Goal: Task Accomplishment & Management: Manage account settings

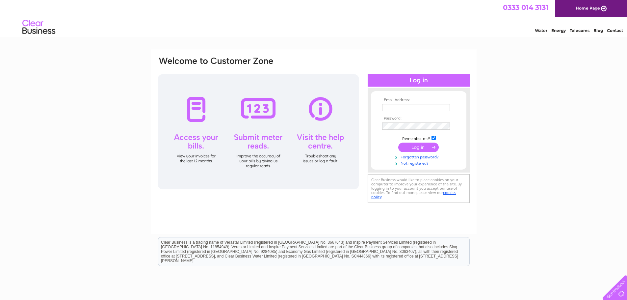
type input "dudleston41@gmail.com"
click at [415, 143] on input "submit" at bounding box center [418, 146] width 40 height 9
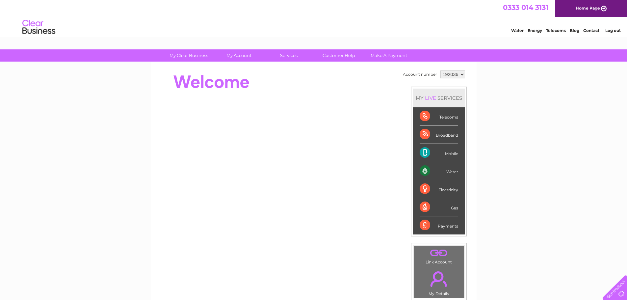
click at [437, 280] on link "." at bounding box center [438, 278] width 47 height 23
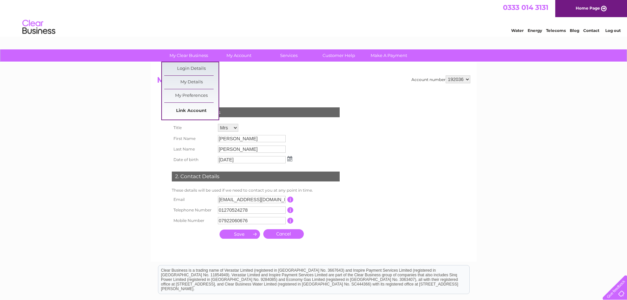
click at [197, 111] on link "Link Account" at bounding box center [191, 110] width 54 height 13
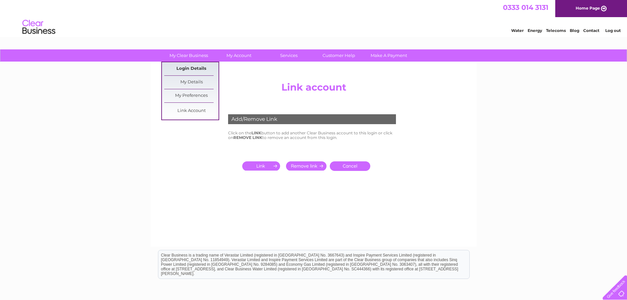
click at [194, 67] on link "Login Details" at bounding box center [191, 68] width 54 height 13
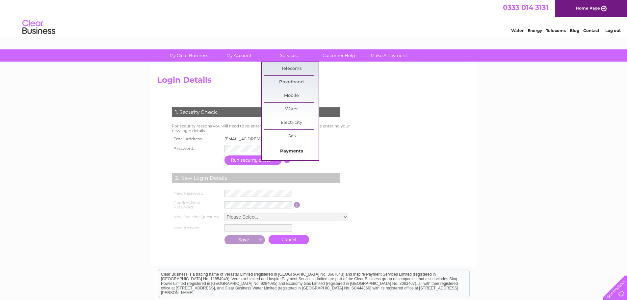
click at [299, 151] on link "Payments" at bounding box center [291, 151] width 54 height 13
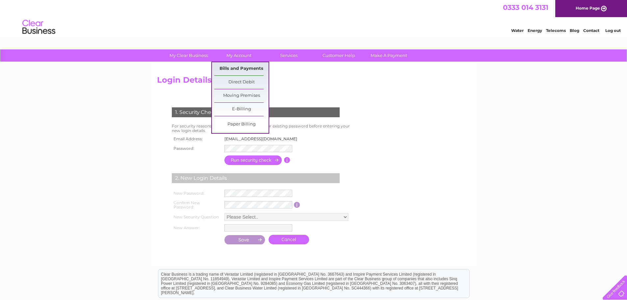
click at [243, 69] on link "Bills and Payments" at bounding box center [241, 68] width 54 height 13
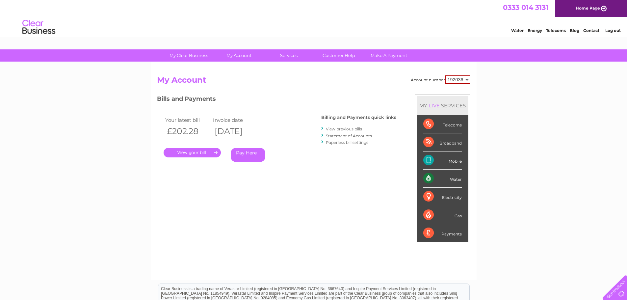
click at [193, 152] on link "." at bounding box center [191, 153] width 57 height 10
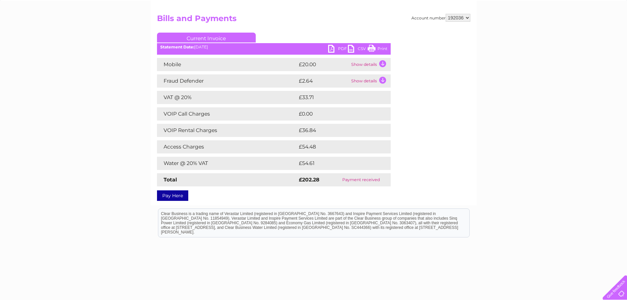
scroll to position [51, 0]
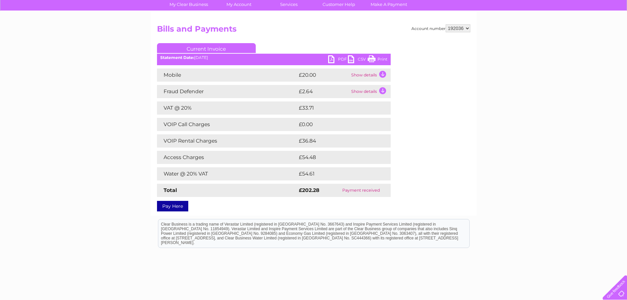
click at [366, 76] on td "Show details" at bounding box center [369, 74] width 41 height 13
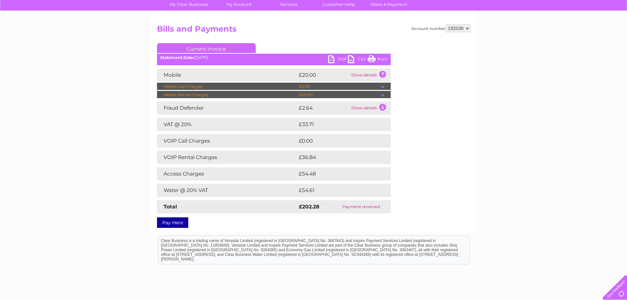
click at [366, 77] on td "Show details" at bounding box center [369, 74] width 41 height 13
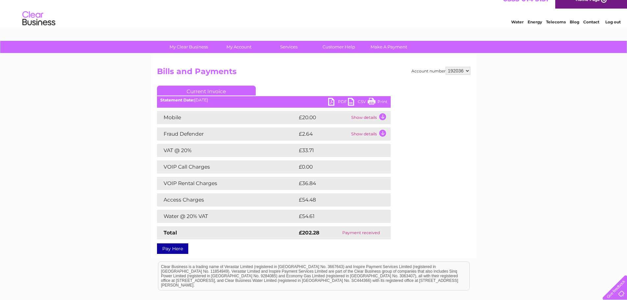
scroll to position [0, 0]
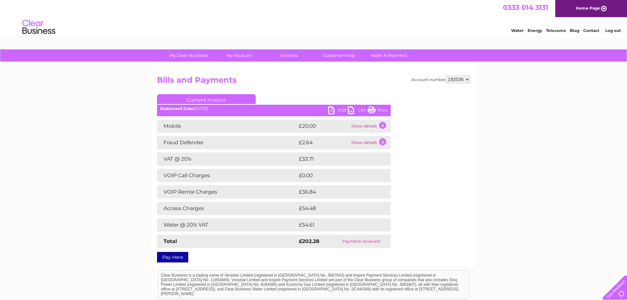
click at [381, 110] on link "Print" at bounding box center [377, 111] width 20 height 10
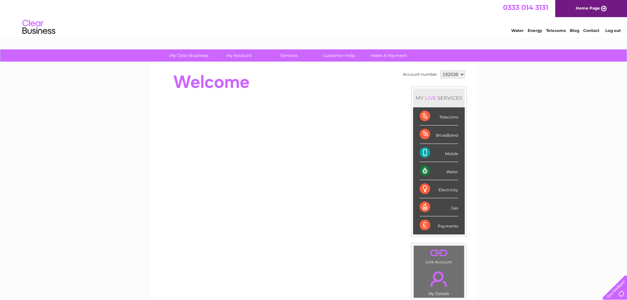
click at [437, 226] on div "Payments" at bounding box center [438, 225] width 38 height 18
click at [428, 224] on div "Payments" at bounding box center [438, 225] width 38 height 18
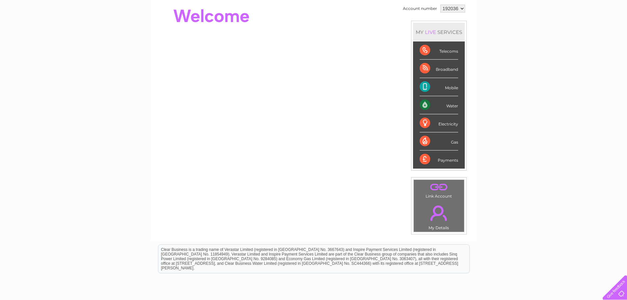
scroll to position [33, 0]
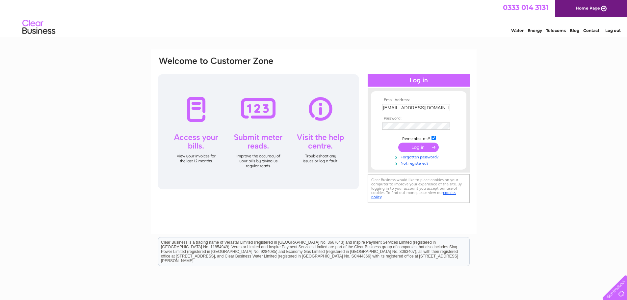
click at [196, 150] on div at bounding box center [258, 131] width 201 height 115
click at [196, 118] on div at bounding box center [258, 131] width 201 height 115
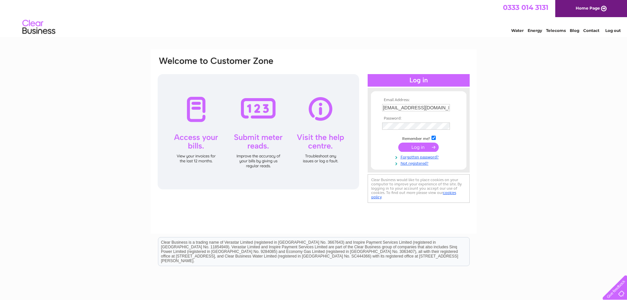
click at [414, 147] on input "submit" at bounding box center [418, 146] width 40 height 9
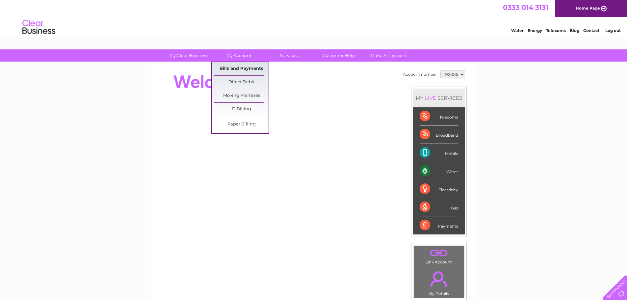
click at [242, 69] on link "Bills and Payments" at bounding box center [241, 68] width 54 height 13
click at [241, 68] on link "Bills and Payments" at bounding box center [241, 68] width 54 height 13
click at [240, 66] on link "Bills and Payments" at bounding box center [241, 68] width 54 height 13
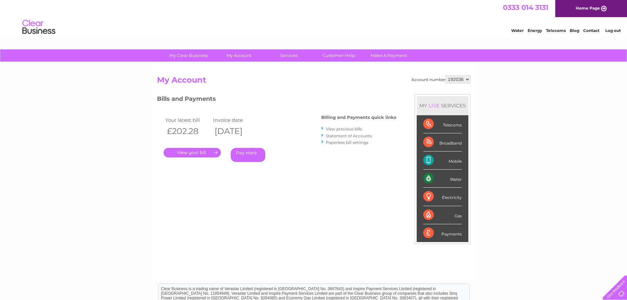
click at [335, 128] on link "View previous bills" at bounding box center [344, 128] width 36 height 5
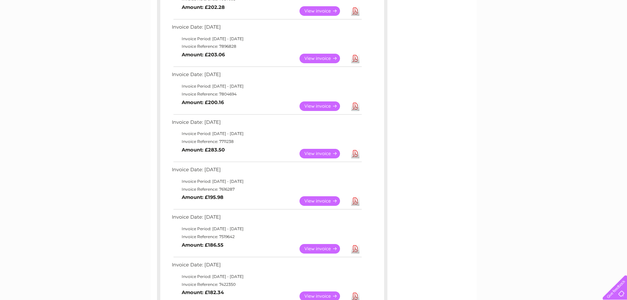
scroll to position [99, 0]
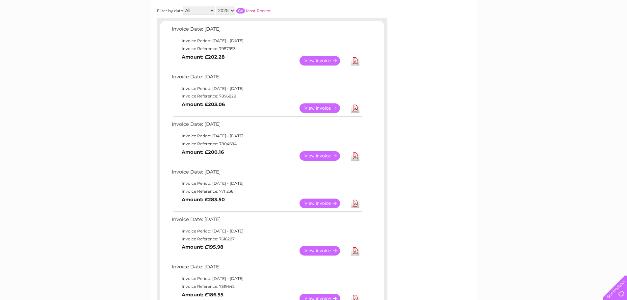
click at [319, 106] on link "View" at bounding box center [323, 108] width 48 height 10
click at [319, 107] on link "View" at bounding box center [323, 108] width 48 height 10
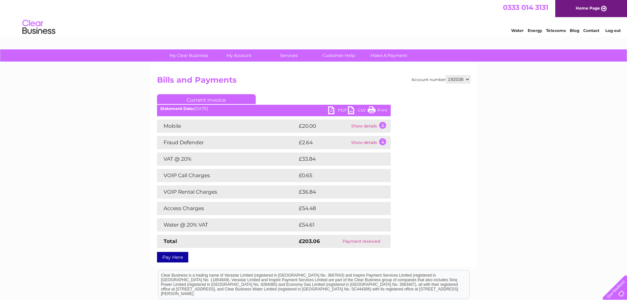
click at [380, 111] on link "Print" at bounding box center [377, 111] width 20 height 10
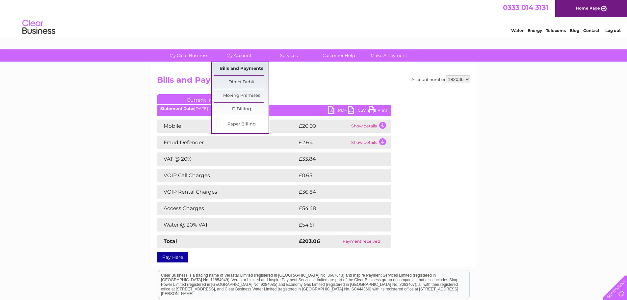
click at [252, 68] on link "Bills and Payments" at bounding box center [241, 68] width 54 height 13
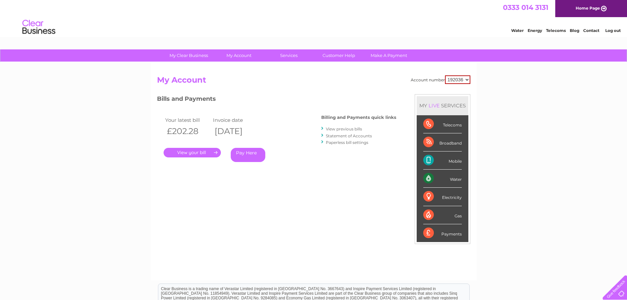
click at [337, 129] on link "View previous bills" at bounding box center [344, 128] width 36 height 5
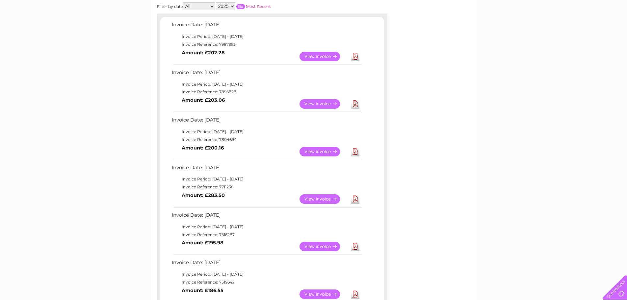
scroll to position [132, 0]
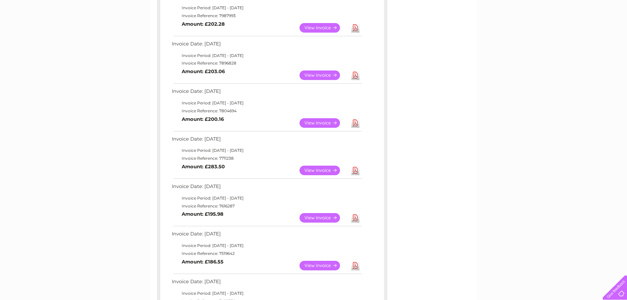
click at [319, 121] on link "View" at bounding box center [323, 123] width 48 height 10
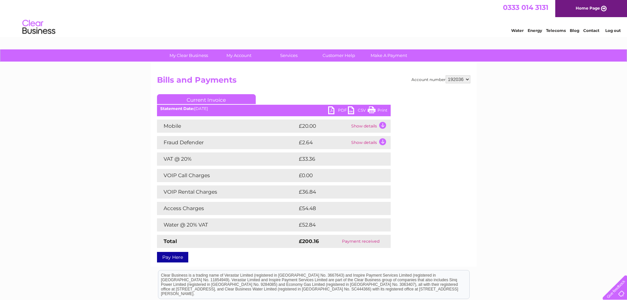
drag, startPoint x: 382, startPoint y: 110, endPoint x: 490, endPoint y: 257, distance: 182.6
click at [382, 110] on link "Print" at bounding box center [377, 111] width 20 height 10
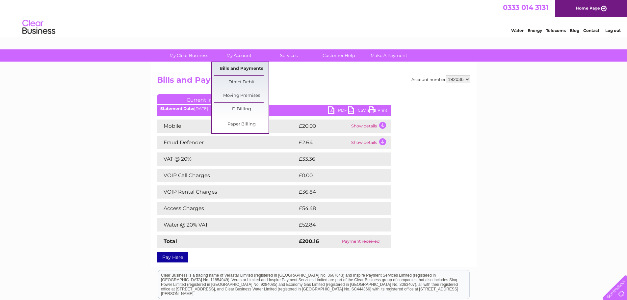
click at [242, 68] on link "Bills and Payments" at bounding box center [241, 68] width 54 height 13
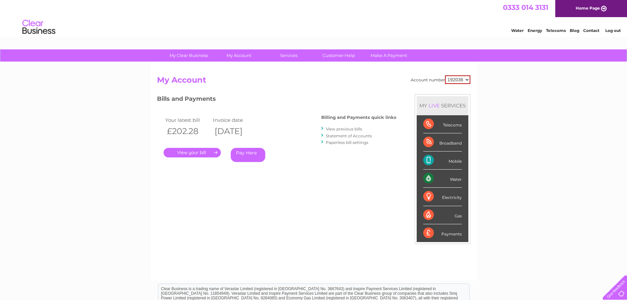
click at [337, 129] on link "View previous bills" at bounding box center [344, 128] width 36 height 5
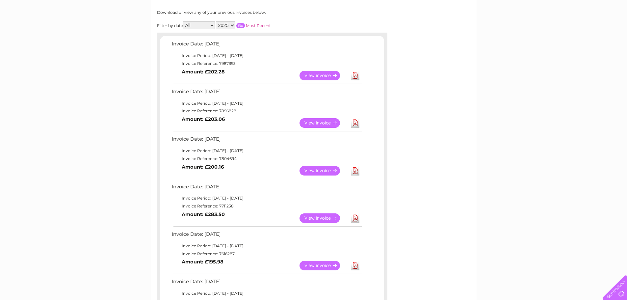
scroll to position [99, 0]
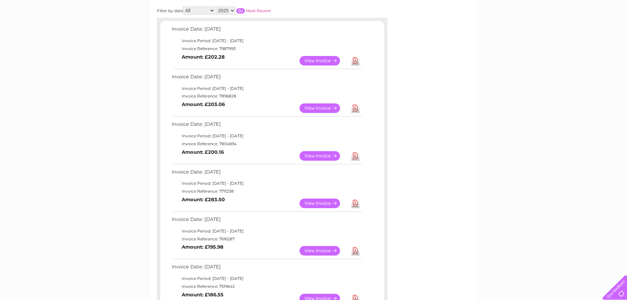
click at [318, 202] on link "View" at bounding box center [323, 203] width 48 height 10
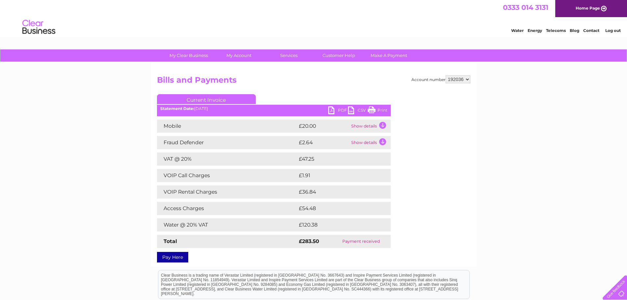
click at [380, 110] on link "Print" at bounding box center [377, 111] width 20 height 10
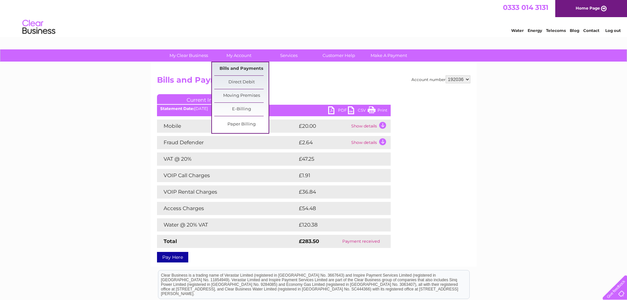
click at [241, 70] on link "Bills and Payments" at bounding box center [241, 68] width 54 height 13
click at [242, 71] on link "Bills and Payments" at bounding box center [241, 68] width 54 height 13
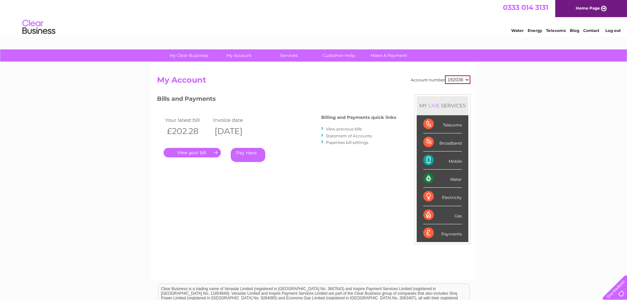
click at [344, 128] on link "View previous bills" at bounding box center [344, 128] width 36 height 5
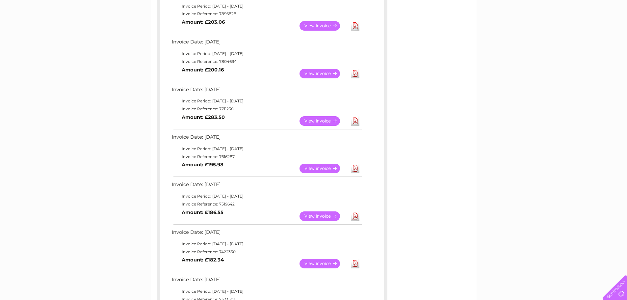
scroll to position [164, 0]
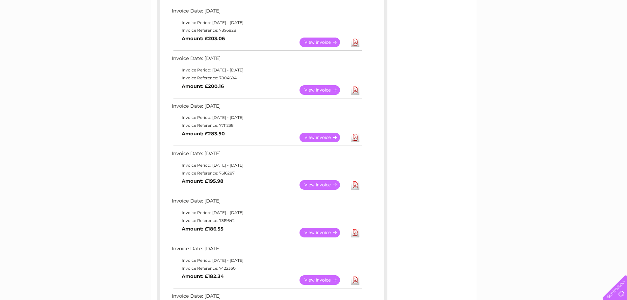
click at [317, 231] on link "View" at bounding box center [323, 233] width 48 height 10
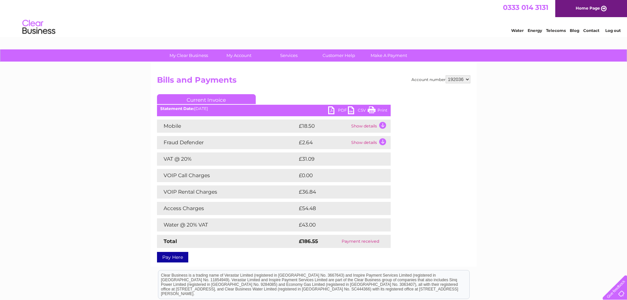
click at [381, 108] on link "Print" at bounding box center [377, 111] width 20 height 10
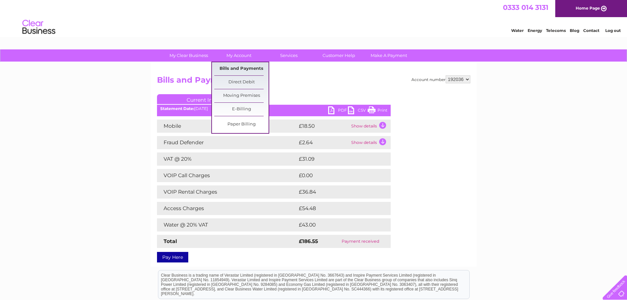
click at [242, 68] on link "Bills and Payments" at bounding box center [241, 68] width 54 height 13
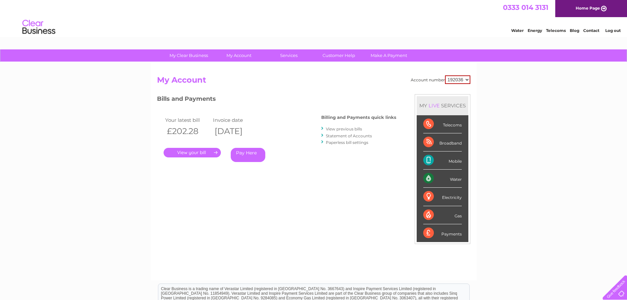
click at [344, 130] on link "View previous bills" at bounding box center [344, 128] width 36 height 5
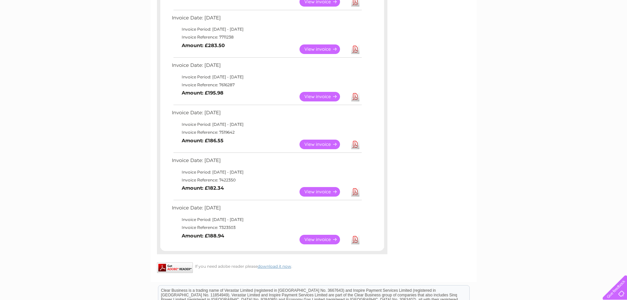
scroll to position [263, 0]
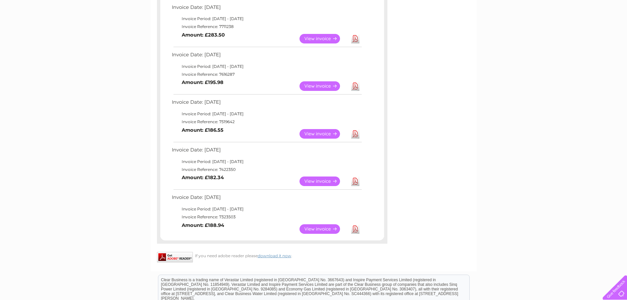
click at [319, 180] on link "View" at bounding box center [323, 181] width 48 height 10
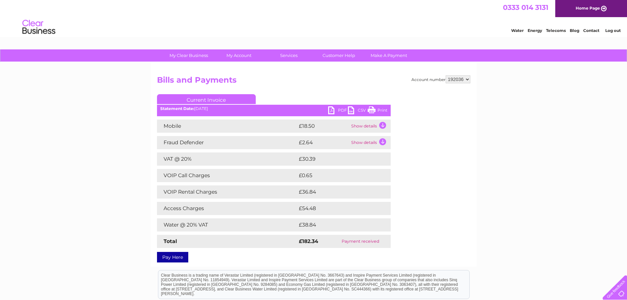
click at [381, 110] on link "Print" at bounding box center [377, 111] width 20 height 10
click at [383, 109] on link "Print" at bounding box center [377, 111] width 20 height 10
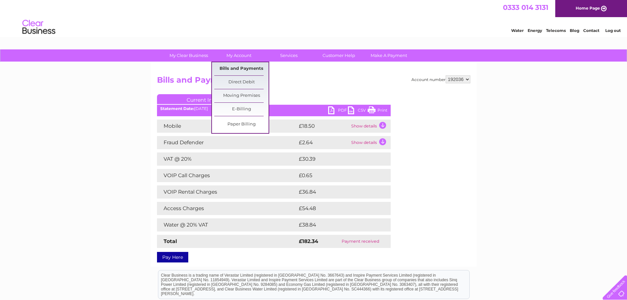
click at [243, 67] on link "Bills and Payments" at bounding box center [241, 68] width 54 height 13
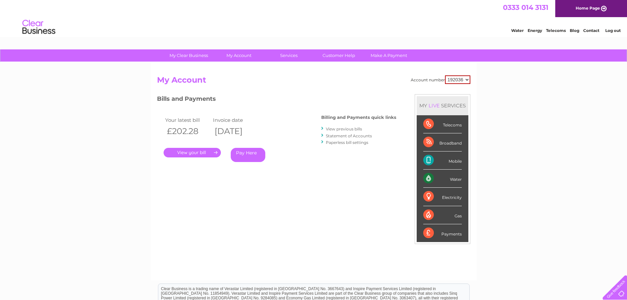
click at [337, 129] on link "View previous bills" at bounding box center [344, 128] width 36 height 5
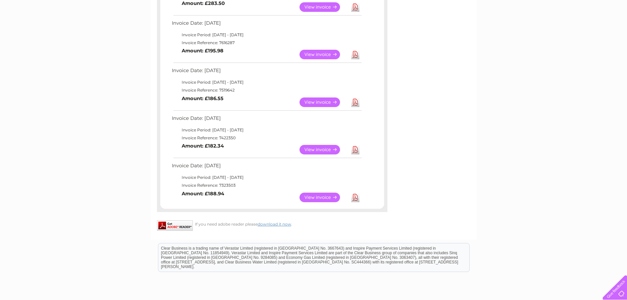
scroll to position [296, 0]
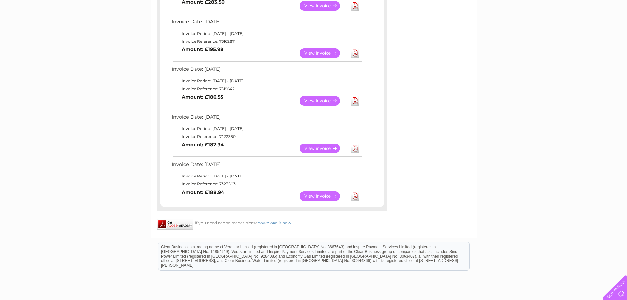
click at [316, 196] on link "View" at bounding box center [323, 196] width 48 height 10
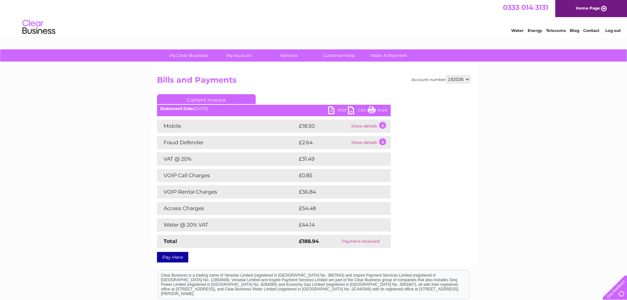
click at [380, 109] on link "Print" at bounding box center [377, 111] width 20 height 10
click at [383, 108] on link "Print" at bounding box center [377, 111] width 20 height 10
click at [378, 109] on link "Print" at bounding box center [377, 111] width 20 height 10
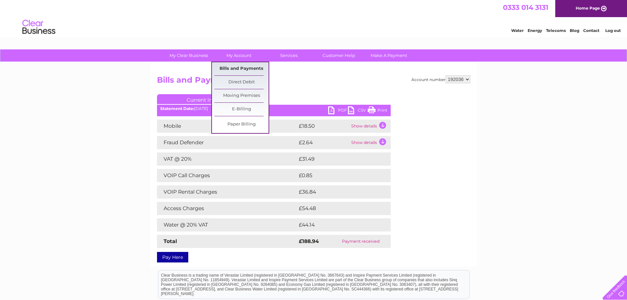
click at [243, 69] on link "Bills and Payments" at bounding box center [241, 68] width 54 height 13
click at [243, 68] on link "Bills and Payments" at bounding box center [241, 68] width 54 height 13
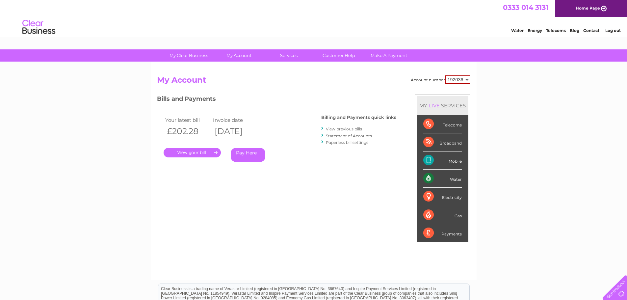
click at [347, 129] on link "View previous bills" at bounding box center [344, 128] width 36 height 5
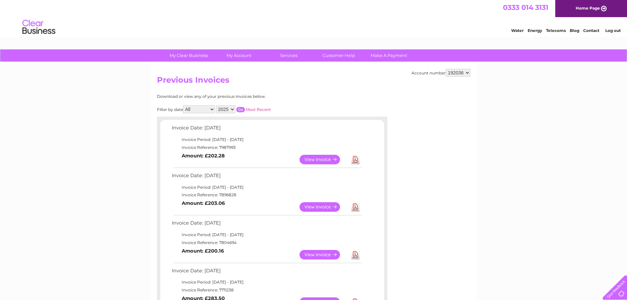
click at [233, 109] on select "2025 2024 2023 2022" at bounding box center [225, 109] width 19 height 8
select select "2024"
click at [216, 105] on select "2025 2024 2023 2022" at bounding box center [225, 109] width 19 height 8
click at [241, 109] on input "button" at bounding box center [240, 109] width 9 height 5
click at [254, 109] on link "Most Recent" at bounding box center [258, 109] width 25 height 5
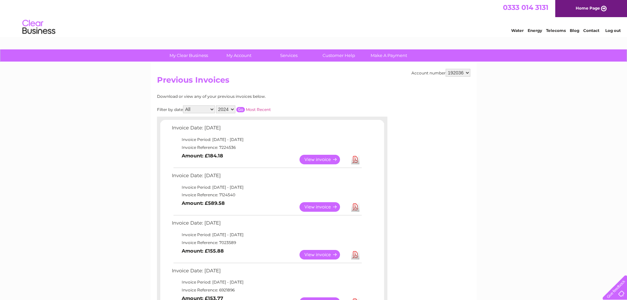
click at [254, 109] on link "Most Recent" at bounding box center [258, 109] width 25 height 5
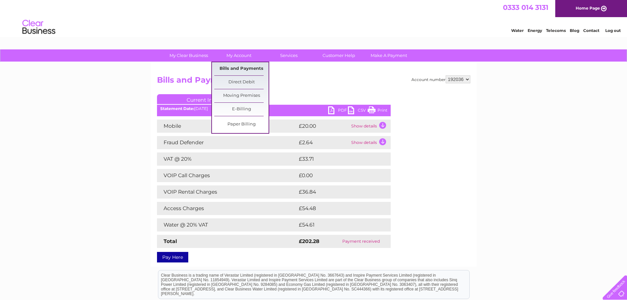
click at [244, 66] on link "Bills and Payments" at bounding box center [241, 68] width 54 height 13
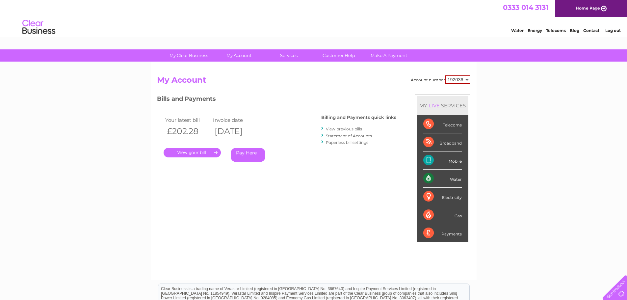
click at [347, 129] on link "View previous bills" at bounding box center [344, 128] width 36 height 5
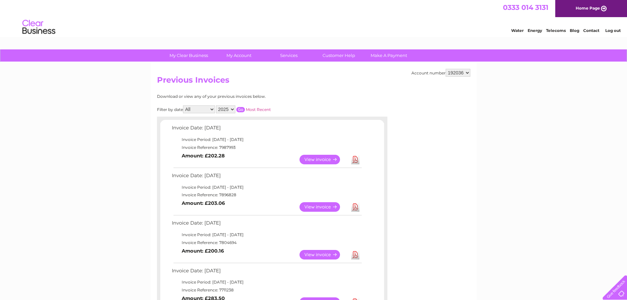
click at [233, 110] on select "2025 2024 2023 2022" at bounding box center [225, 109] width 19 height 8
select select "2024"
click at [216, 105] on select "2025 2024 2023 2022" at bounding box center [225, 109] width 19 height 8
click at [241, 110] on input "button" at bounding box center [240, 109] width 9 height 5
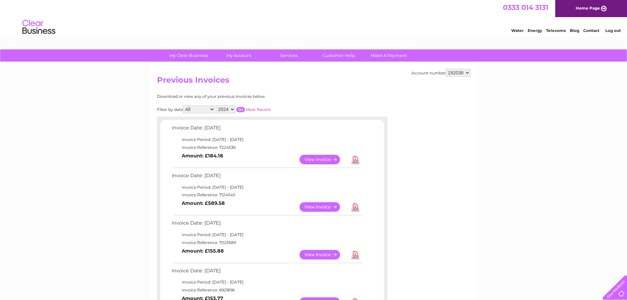
click at [241, 110] on input "button" at bounding box center [240, 109] width 9 height 5
click at [321, 159] on link "View" at bounding box center [323, 160] width 48 height 10
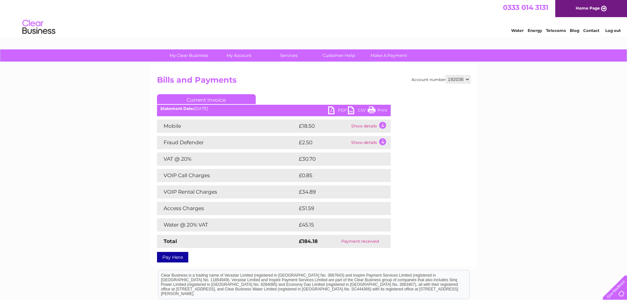
click at [380, 110] on link "Print" at bounding box center [377, 111] width 20 height 10
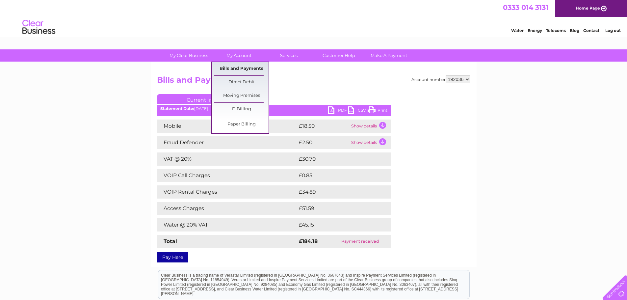
click at [238, 67] on link "Bills and Payments" at bounding box center [241, 68] width 54 height 13
click at [237, 67] on link "Bills and Payments" at bounding box center [241, 68] width 54 height 13
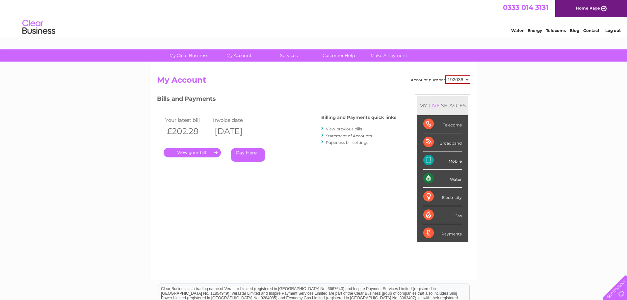
click at [336, 129] on link "View previous bills" at bounding box center [344, 128] width 36 height 5
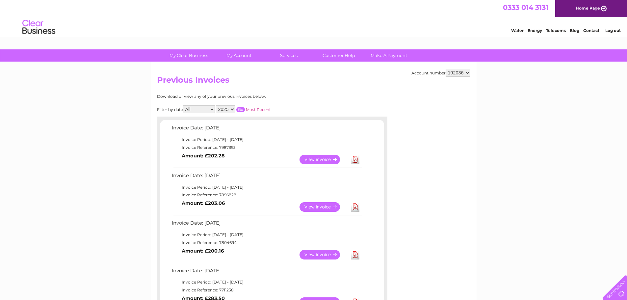
click at [233, 109] on select "2025 2024 2023 2022" at bounding box center [225, 109] width 19 height 8
select select "2024"
click at [216, 105] on select "2025 2024 2023 2022" at bounding box center [225, 109] width 19 height 8
click at [240, 109] on input "button" at bounding box center [240, 109] width 9 height 5
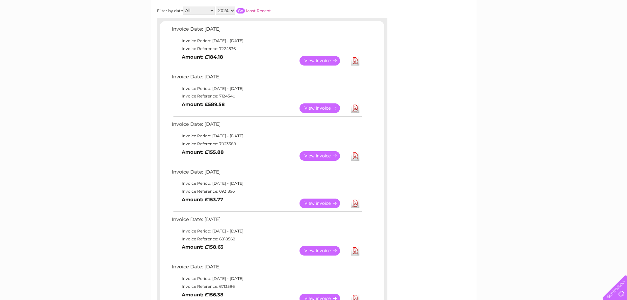
scroll to position [66, 0]
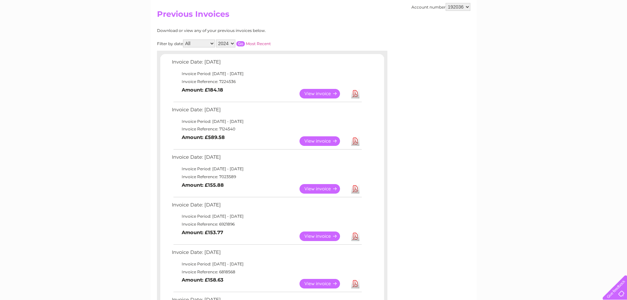
click at [324, 139] on link "View" at bounding box center [323, 141] width 48 height 10
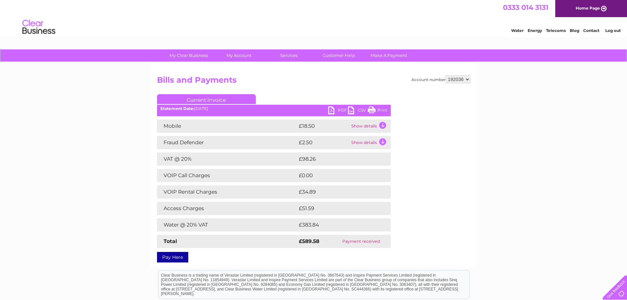
click at [379, 110] on link "Print" at bounding box center [377, 111] width 20 height 10
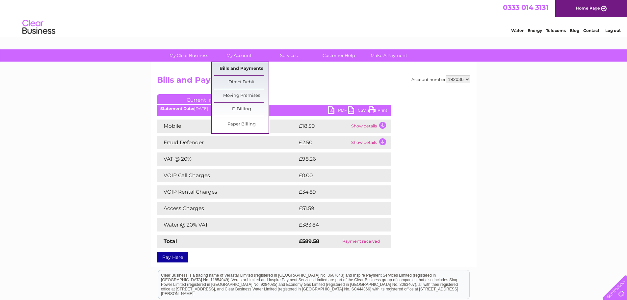
click at [238, 68] on link "Bills and Payments" at bounding box center [241, 68] width 54 height 13
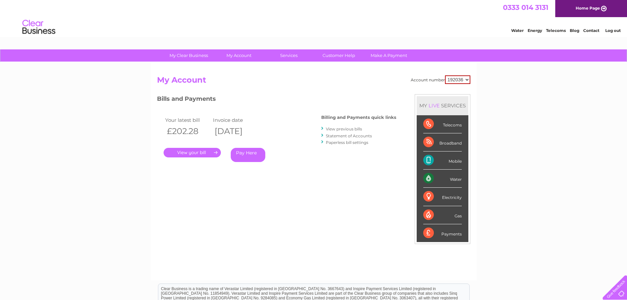
click at [343, 129] on link "View previous bills" at bounding box center [344, 128] width 36 height 5
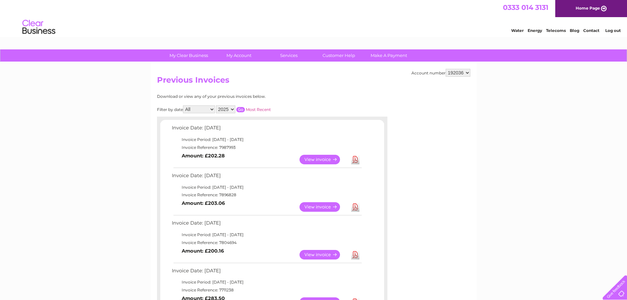
click at [232, 109] on select "2025 2024 2023 2022" at bounding box center [225, 109] width 19 height 8
select select "2024"
click at [216, 105] on select "2025 2024 2023 2022" at bounding box center [225, 109] width 19 height 8
click at [240, 109] on input "button" at bounding box center [240, 109] width 9 height 5
click at [317, 253] on link "View" at bounding box center [323, 255] width 48 height 10
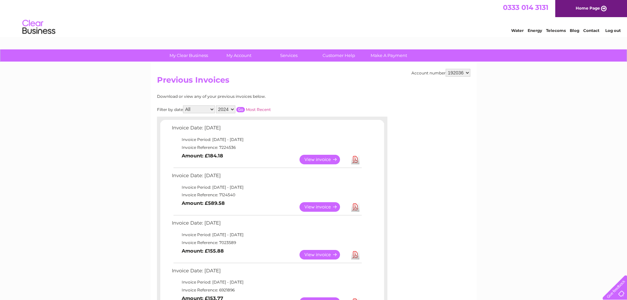
click at [317, 253] on link "View" at bounding box center [323, 255] width 48 height 10
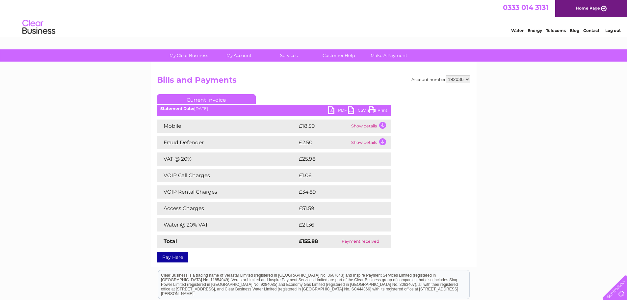
click at [380, 111] on link "Print" at bounding box center [377, 111] width 20 height 10
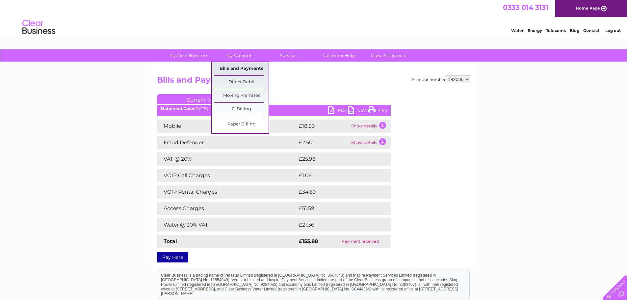
click at [239, 67] on link "Bills and Payments" at bounding box center [241, 68] width 54 height 13
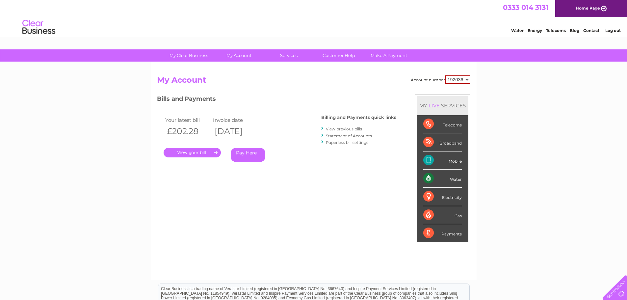
click at [345, 128] on link "View previous bills" at bounding box center [344, 128] width 36 height 5
click at [344, 128] on link "View previous bills" at bounding box center [344, 128] width 36 height 5
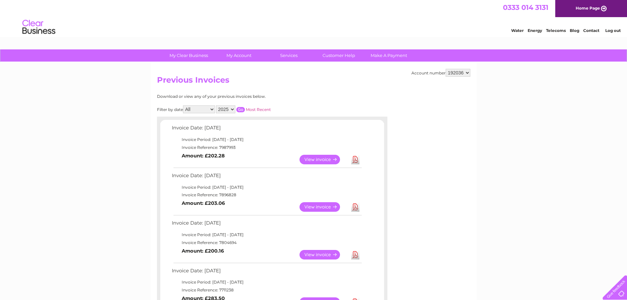
click at [233, 109] on select "2025 2024 2023 2022" at bounding box center [225, 109] width 19 height 8
select select "2024"
click at [216, 105] on select "2025 2024 2023 2022" at bounding box center [225, 109] width 19 height 8
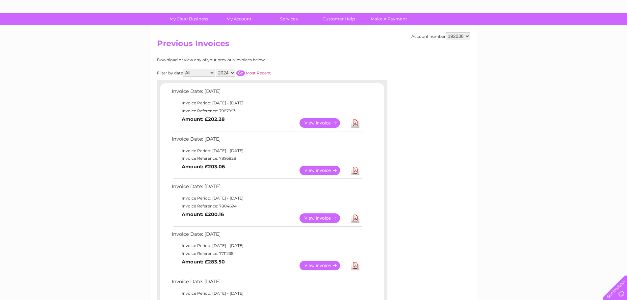
scroll to position [33, 0]
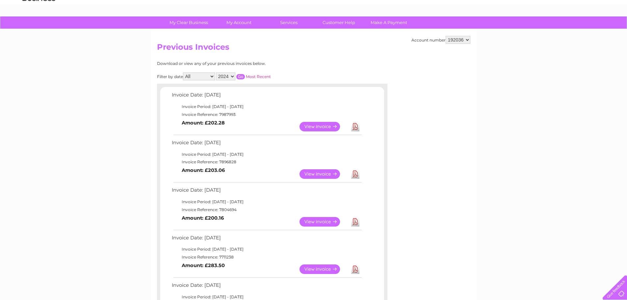
click at [241, 77] on input "button" at bounding box center [240, 76] width 9 height 5
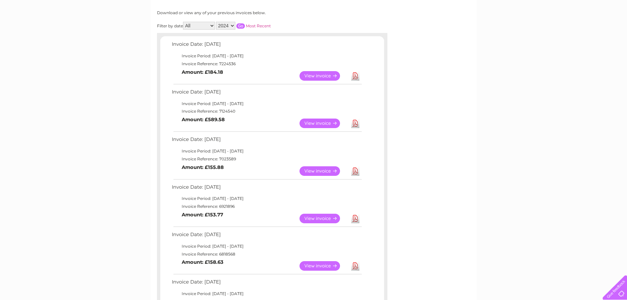
scroll to position [99, 0]
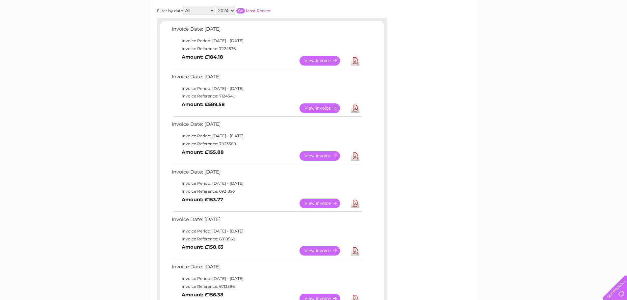
click at [324, 204] on link "View" at bounding box center [323, 203] width 48 height 10
click at [324, 203] on link "View" at bounding box center [323, 203] width 48 height 10
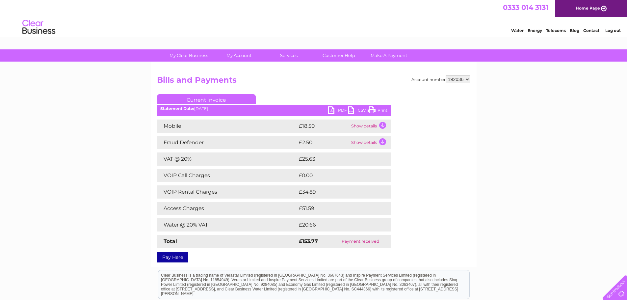
click at [379, 109] on link "Print" at bounding box center [377, 111] width 20 height 10
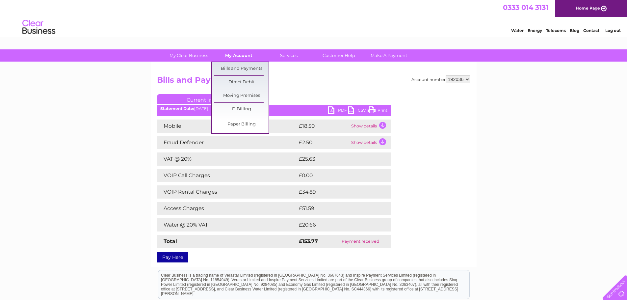
click at [235, 54] on link "My Account" at bounding box center [238, 55] width 54 height 12
click at [239, 69] on link "Bills and Payments" at bounding box center [241, 68] width 54 height 13
click at [238, 69] on link "Bills and Payments" at bounding box center [241, 68] width 54 height 13
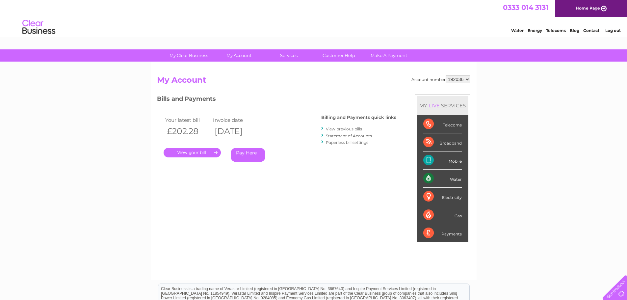
click at [336, 129] on link "View previous bills" at bounding box center [344, 128] width 36 height 5
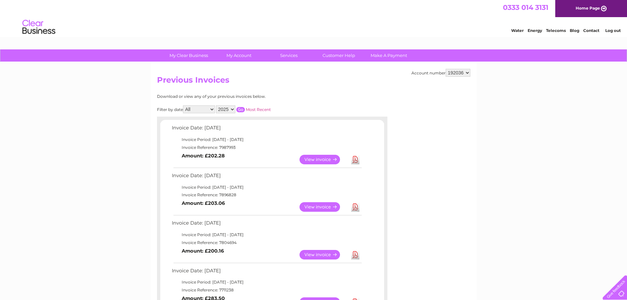
click at [232, 109] on select "2025 2024 2023 2022" at bounding box center [225, 109] width 19 height 8
select select "2024"
click at [216, 105] on select "2025 2024 2023 2022" at bounding box center [225, 109] width 19 height 8
click at [241, 110] on input "button" at bounding box center [240, 109] width 9 height 5
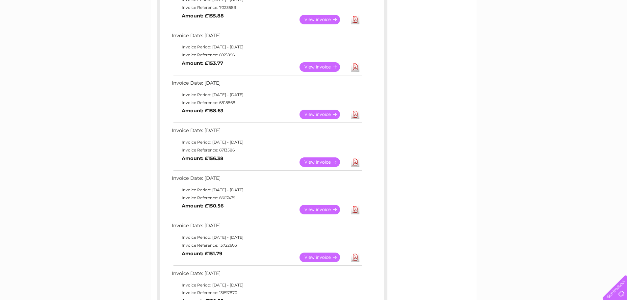
scroll to position [230, 0]
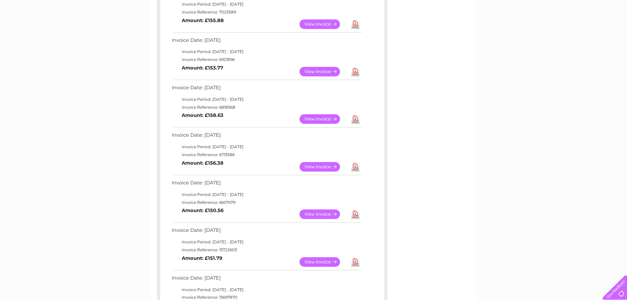
click at [320, 118] on link "View" at bounding box center [323, 119] width 48 height 10
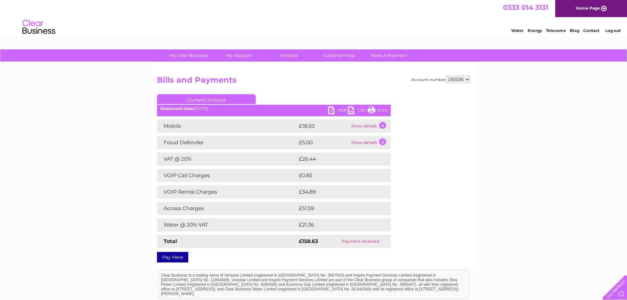
click at [381, 108] on link "Print" at bounding box center [377, 111] width 20 height 10
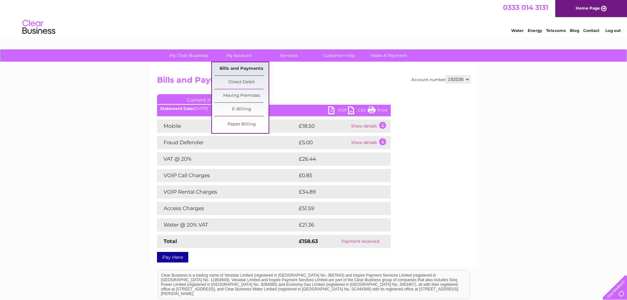
click at [237, 67] on link "Bills and Payments" at bounding box center [241, 68] width 54 height 13
click at [236, 67] on link "Bills and Payments" at bounding box center [241, 68] width 54 height 13
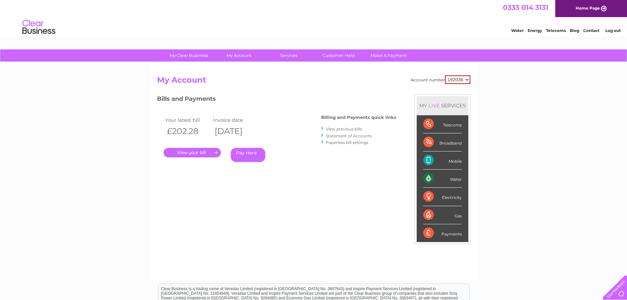
click at [348, 129] on link "View previous bills" at bounding box center [344, 128] width 36 height 5
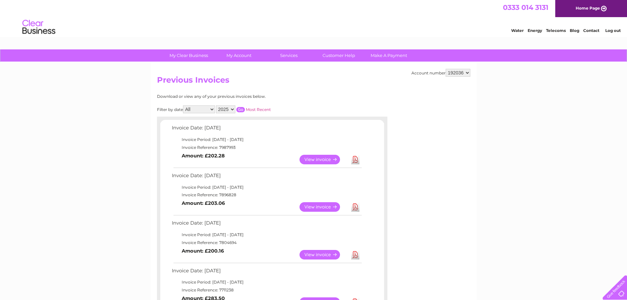
click at [234, 108] on select "2025 2024 2023 2022" at bounding box center [225, 109] width 19 height 8
select select "2024"
click at [216, 105] on select "2025 2024 2023 2022" at bounding box center [225, 109] width 19 height 8
click at [241, 110] on input "button" at bounding box center [240, 109] width 9 height 5
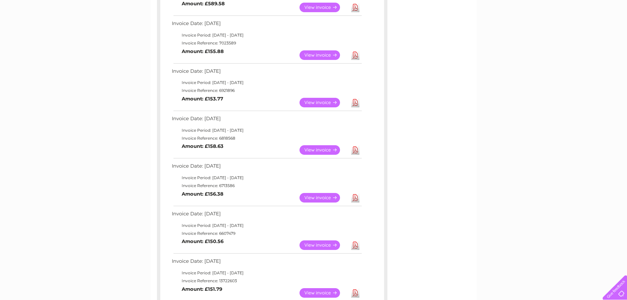
scroll to position [230, 0]
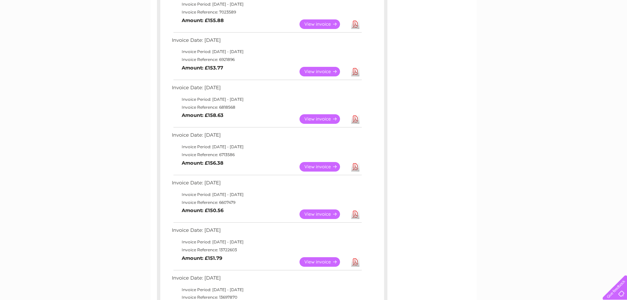
click at [328, 167] on link "View" at bounding box center [323, 167] width 48 height 10
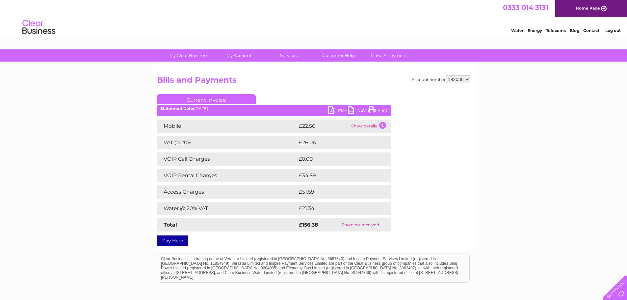
click at [379, 110] on link "Print" at bounding box center [377, 111] width 20 height 10
click at [482, 256] on html "Clear Business is a trading name of Verastar Limited (registered in [GEOGRAPHIC…" at bounding box center [313, 271] width 627 height 42
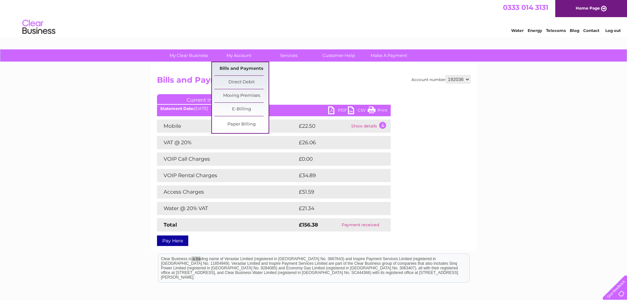
click at [243, 67] on link "Bills and Payments" at bounding box center [241, 68] width 54 height 13
click at [243, 68] on link "Bills and Payments" at bounding box center [241, 68] width 54 height 13
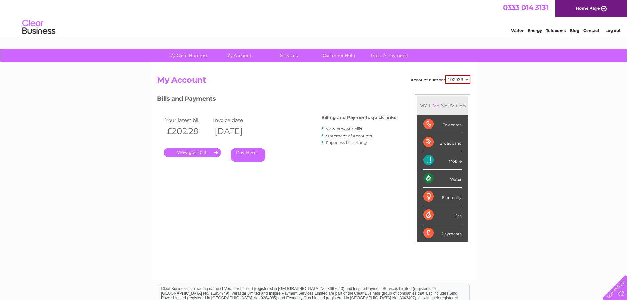
click at [339, 128] on link "View previous bills" at bounding box center [344, 128] width 36 height 5
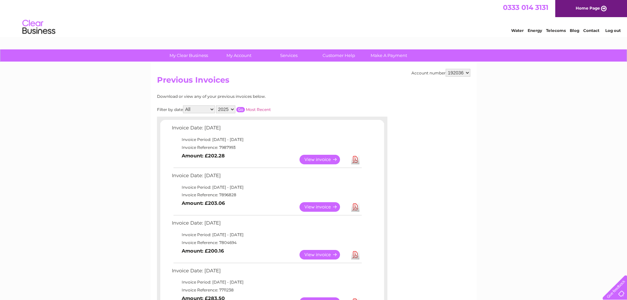
click at [233, 108] on select "2025 2024 2023 2022" at bounding box center [225, 109] width 19 height 8
select select "2024"
click at [216, 105] on select "2025 2024 2023 2022" at bounding box center [225, 109] width 19 height 8
click at [241, 108] on input "button" at bounding box center [240, 109] width 9 height 5
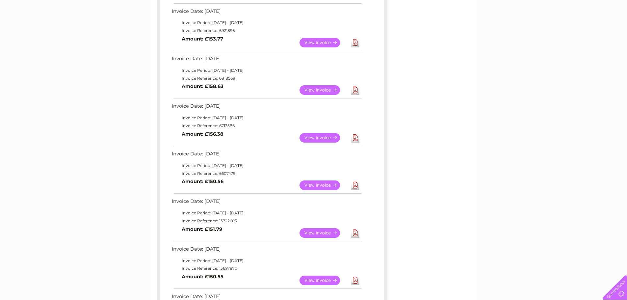
scroll to position [263, 0]
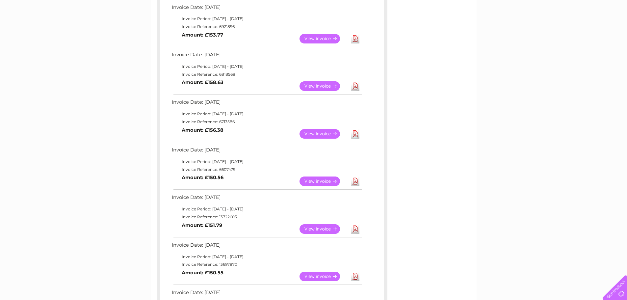
click at [325, 180] on link "View" at bounding box center [323, 181] width 48 height 10
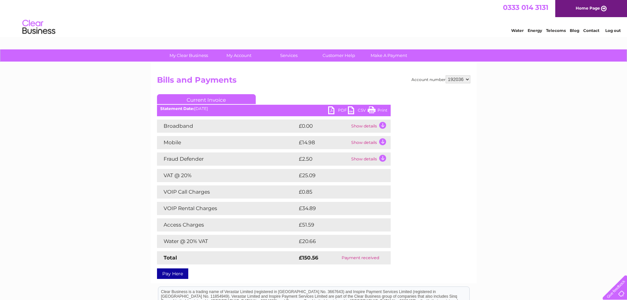
click at [382, 109] on link "Print" at bounding box center [377, 111] width 20 height 10
click at [560, 192] on div "My Clear Business Login Details My Details My Preferences Link Account My Accou…" at bounding box center [313, 222] width 627 height 346
click at [381, 109] on link "Print" at bounding box center [377, 111] width 20 height 10
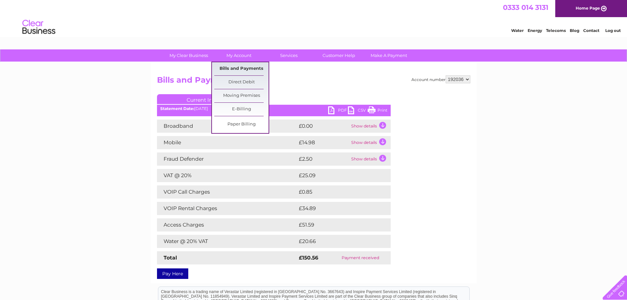
click at [233, 68] on link "Bills and Payments" at bounding box center [241, 68] width 54 height 13
click at [232, 67] on link "Bills and Payments" at bounding box center [241, 68] width 54 height 13
click at [233, 67] on link "Bills and Payments" at bounding box center [241, 68] width 54 height 13
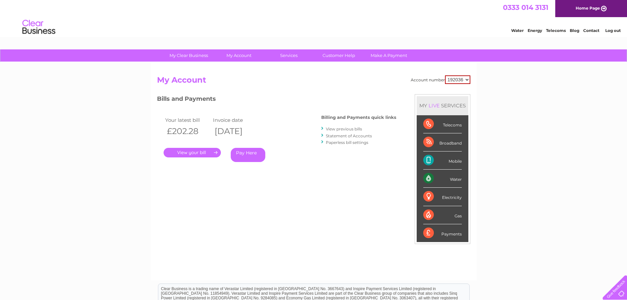
click at [343, 129] on link "View previous bills" at bounding box center [344, 128] width 36 height 5
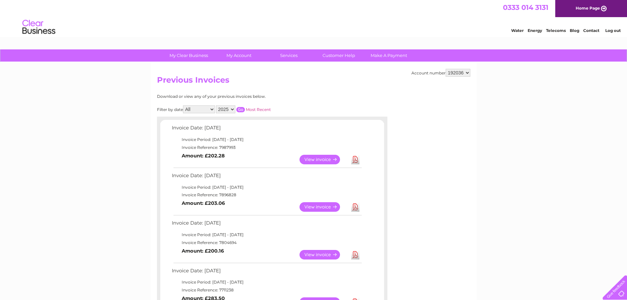
click at [233, 109] on select "2025 2024 2023 2022" at bounding box center [225, 109] width 19 height 8
select select "2024"
click at [216, 105] on select "2025 2024 2023 2022" at bounding box center [225, 109] width 19 height 8
click at [241, 109] on input "button" at bounding box center [240, 109] width 9 height 5
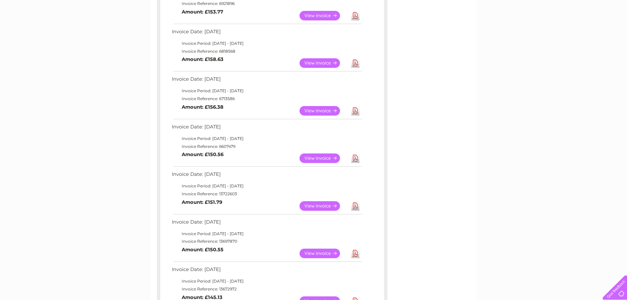
scroll to position [296, 0]
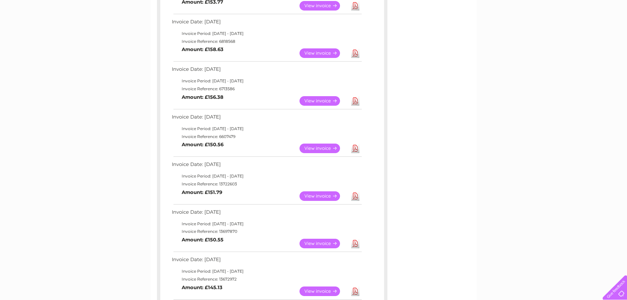
click at [319, 194] on link "View" at bounding box center [323, 196] width 48 height 10
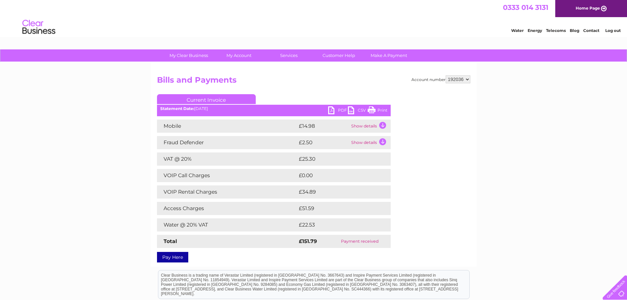
click at [379, 108] on link "Print" at bounding box center [377, 111] width 20 height 10
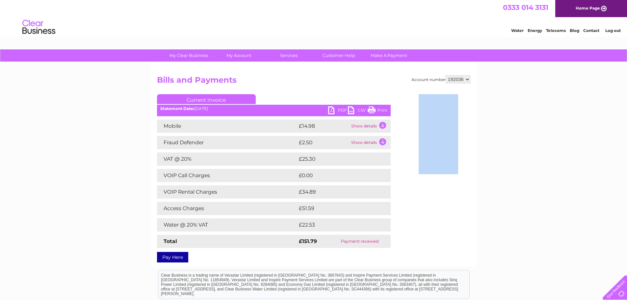
click at [489, 258] on div "My Clear Business Login Details My Details My Preferences Link Account My Accou…" at bounding box center [313, 214] width 627 height 330
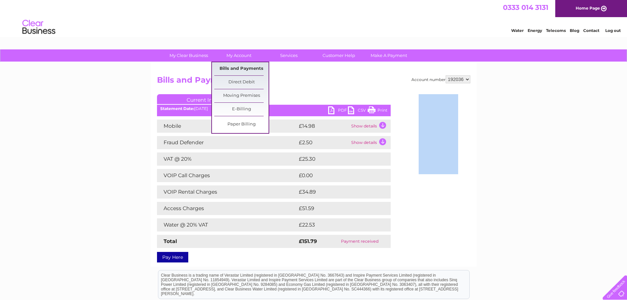
click at [235, 69] on link "Bills and Payments" at bounding box center [241, 68] width 54 height 13
click at [239, 68] on link "Bills and Payments" at bounding box center [241, 68] width 54 height 13
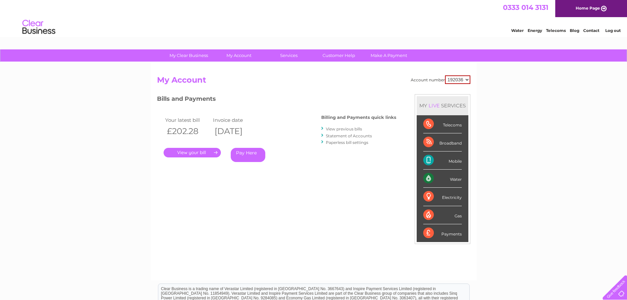
click at [341, 128] on link "View previous bills" at bounding box center [344, 128] width 36 height 5
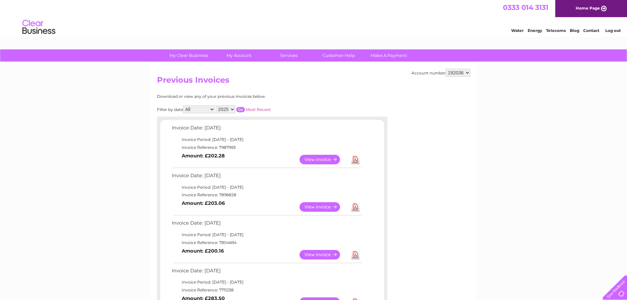
click at [233, 110] on select "2025 2024 2023 2022" at bounding box center [225, 109] width 19 height 8
select select "2024"
click at [216, 105] on select "2025 2024 2023 2022" at bounding box center [225, 109] width 19 height 8
click at [230, 126] on td "Invoice Date: [DATE]" at bounding box center [266, 129] width 192 height 12
click at [241, 108] on input "button" at bounding box center [240, 109] width 9 height 5
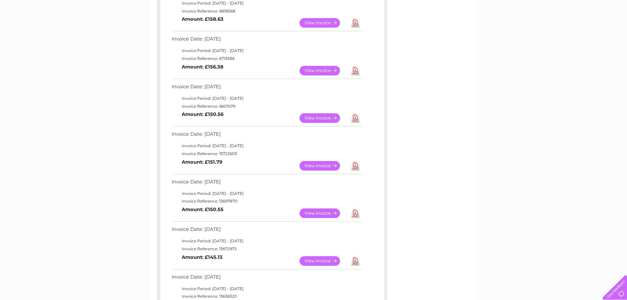
scroll to position [329, 0]
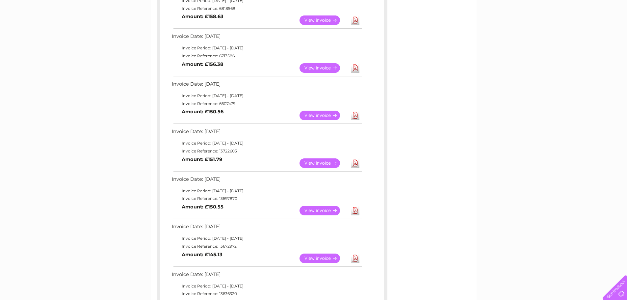
click at [320, 210] on link "View" at bounding box center [323, 211] width 48 height 10
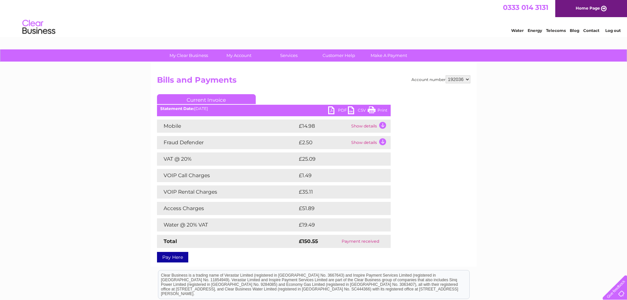
click at [381, 110] on link "Print" at bounding box center [377, 111] width 20 height 10
